Goal: Book appointment/travel/reservation

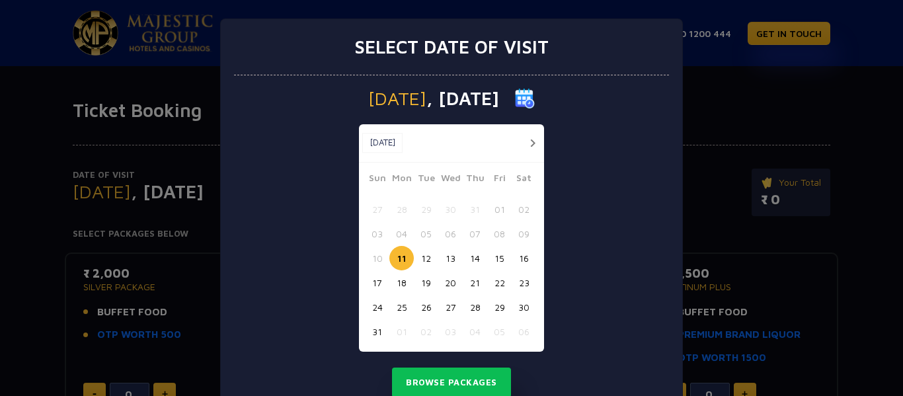
click at [526, 143] on button "button" at bounding box center [532, 143] width 17 height 17
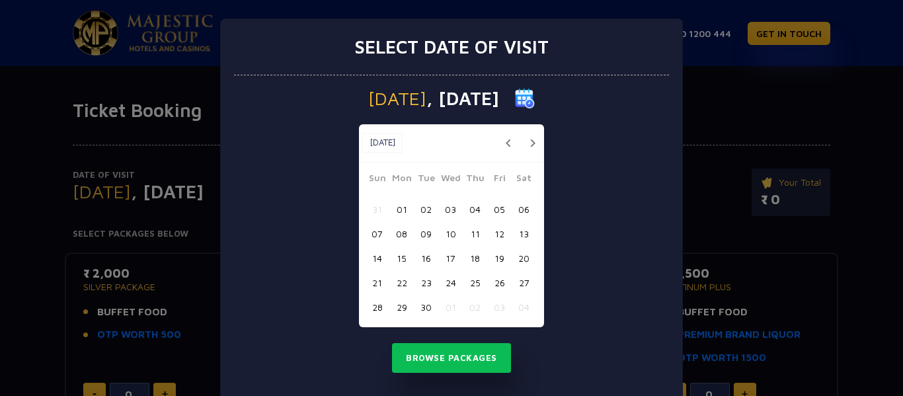
click at [526, 143] on button "button" at bounding box center [532, 143] width 17 height 17
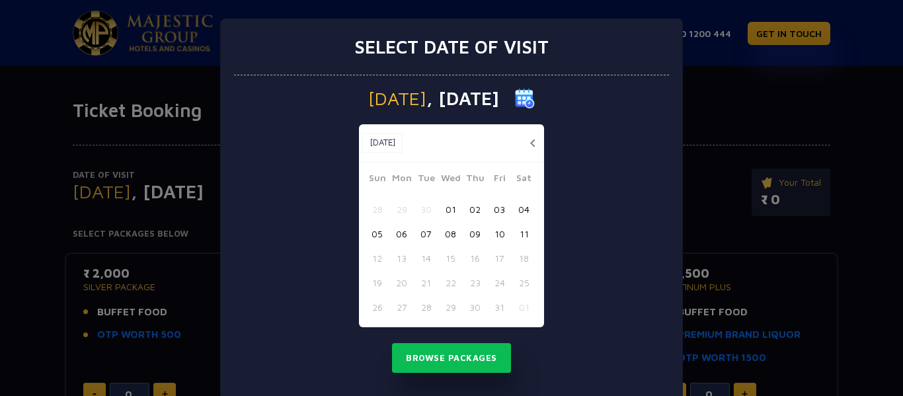
click at [526, 143] on button "button" at bounding box center [532, 143] width 17 height 17
click at [446, 231] on button "08" at bounding box center [450, 234] width 24 height 24
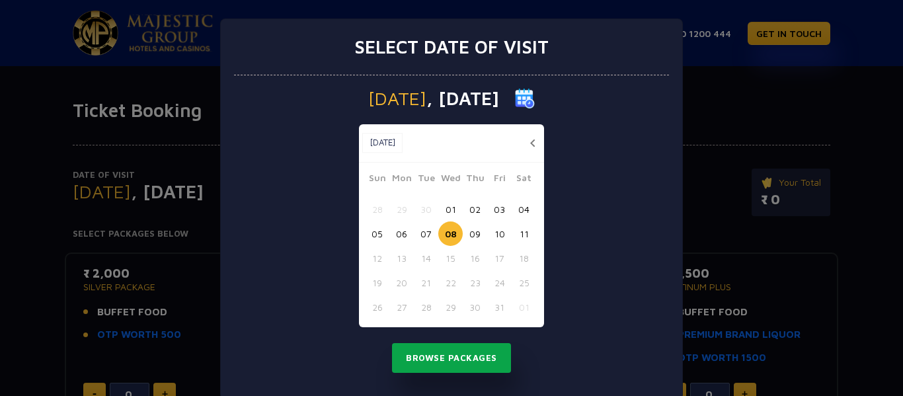
click at [470, 362] on button "Browse Packages" at bounding box center [451, 358] width 119 height 30
